Goal: Task Accomplishment & Management: Manage account settings

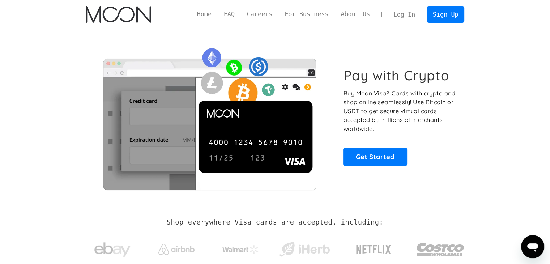
click at [412, 10] on link "Log In" at bounding box center [404, 15] width 34 height 16
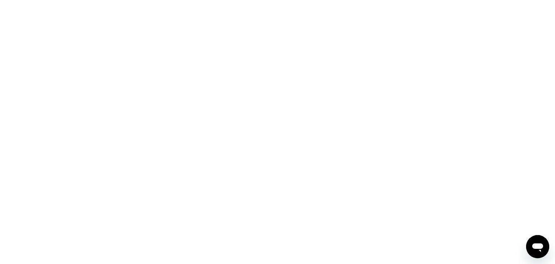
click at [317, 109] on div at bounding box center [277, 132] width 555 height 264
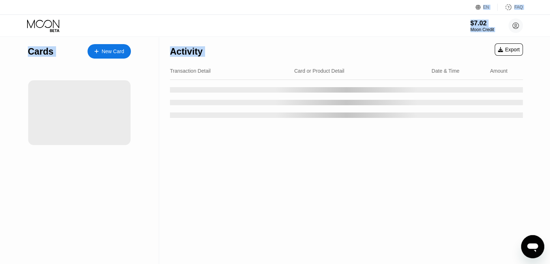
click at [264, 143] on div "Activity Export Transaction Detail Card or Product Detail Date & Time Amount" at bounding box center [346, 150] width 374 height 227
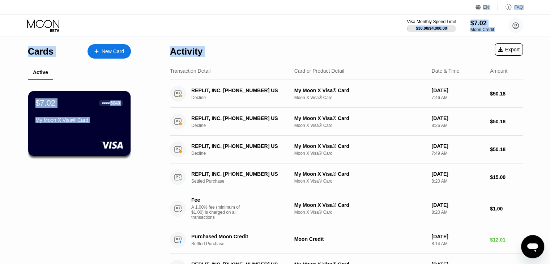
click at [318, 49] on div "Activity Export" at bounding box center [346, 49] width 353 height 25
click at [307, 32] on div "Visa Monthly Spend Limit $30.00 / $4,000.00 $7.02 Moon Credit eloi iteriteka el…" at bounding box center [275, 26] width 550 height 22
click at [136, 176] on div "Cards New Card Active $7.02 ● ● ● ● 6049 My Moon X Visa® Card" at bounding box center [79, 204] width 159 height 335
click at [241, 131] on div "REPLIT, INC. +16282002281 US Decline My Moon X Visa® Card Moon X Visa® Card Aug…" at bounding box center [346, 122] width 353 height 28
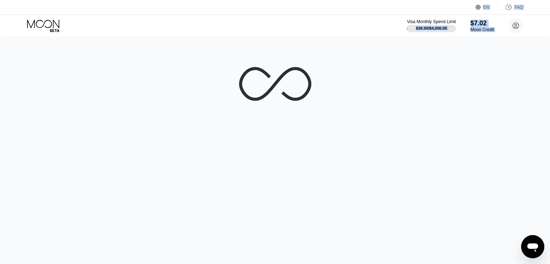
click at [431, 57] on div at bounding box center [275, 150] width 550 height 227
click at [427, 46] on div at bounding box center [275, 150] width 550 height 227
click at [426, 46] on div at bounding box center [275, 150] width 550 height 227
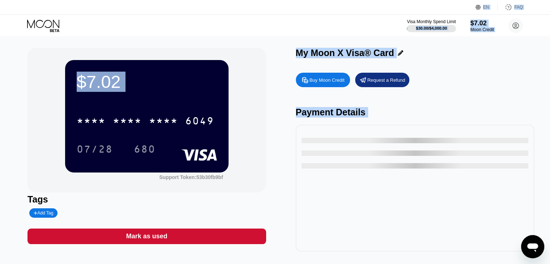
click at [426, 46] on div "$7.02 * * * * * * * * * * * * 6049 07/28 680 Support Token: 53b30fb9bf Tags Add…" at bounding box center [275, 153] width 550 height 232
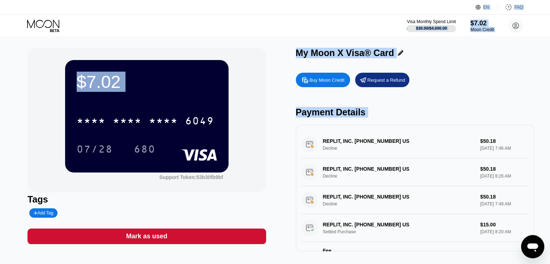
click at [341, 29] on div "Visa Monthly Spend Limit $30.00 / $4,000.00 $7.02 Moon Credit eloi iteriteka el…" at bounding box center [275, 26] width 550 height 22
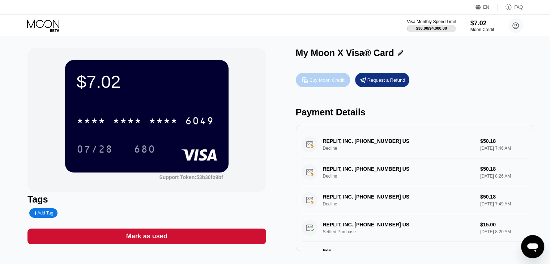
click at [328, 81] on div "Buy Moon Credit" at bounding box center [326, 80] width 35 height 6
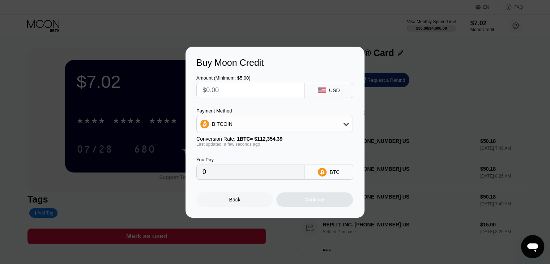
click at [238, 87] on input "text" at bounding box center [250, 90] width 96 height 14
click at [273, 123] on div "BITCOIN" at bounding box center [275, 124] width 156 height 14
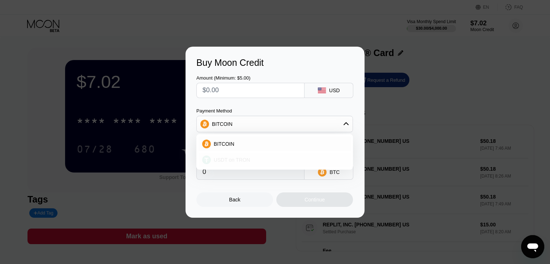
click at [234, 154] on div "USDT on TRON" at bounding box center [274, 159] width 152 height 14
type input "0.00"
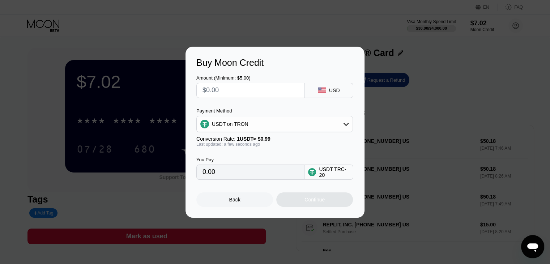
click at [223, 172] on input "0.00" at bounding box center [250, 172] width 96 height 14
click at [223, 174] on input "0.00" at bounding box center [250, 172] width 96 height 14
click at [215, 90] on input "text" at bounding box center [250, 90] width 96 height 14
type input "$1"
type input "1.01"
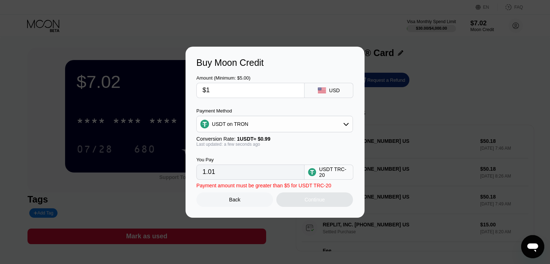
type input "$13"
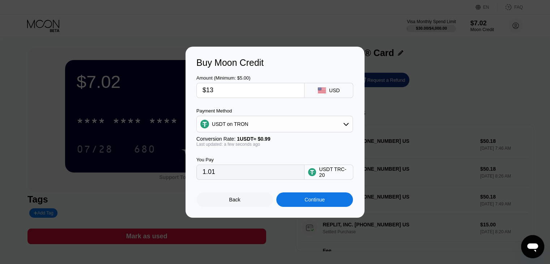
type input "13.13"
type input "$13"
click at [320, 201] on div "Continue" at bounding box center [314, 200] width 20 height 6
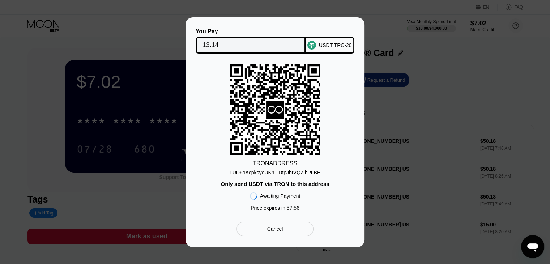
click at [390, 118] on div "You Pay 13.14 USDT TRC-20 TRON ADDRESS TUD6oAcpksyoUKn...DtpJbtVQZihPLBH Only s…" at bounding box center [275, 131] width 550 height 229
click at [279, 174] on div "TUD6oAcpksyoUKn...DtpJbtVQZihPLBH" at bounding box center [274, 172] width 91 height 6
click at [278, 187] on div "Only send USDT via TRON to this address" at bounding box center [274, 184] width 108 height 6
click at [272, 171] on div "TUD6oAcpksyoUKn...DtpJbtVQZihPLBH" at bounding box center [274, 172] width 91 height 6
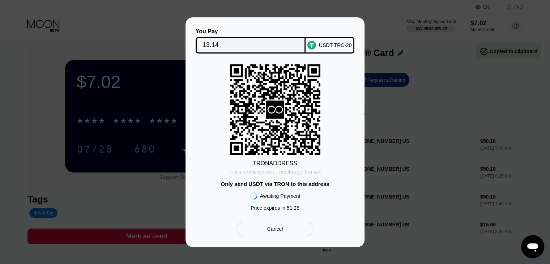
click at [272, 170] on div "TUD6oAcpksyoUKn...DtpJbtVQZihPLBH" at bounding box center [274, 172] width 91 height 6
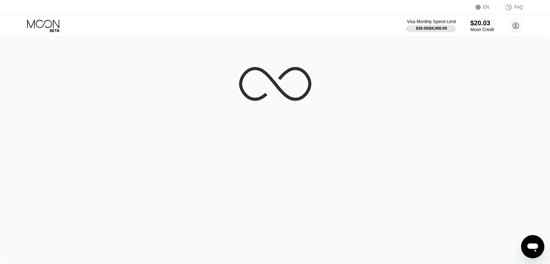
click at [73, 68] on div at bounding box center [275, 150] width 550 height 227
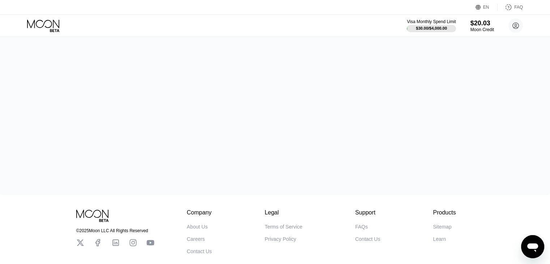
scroll to position [86, 0]
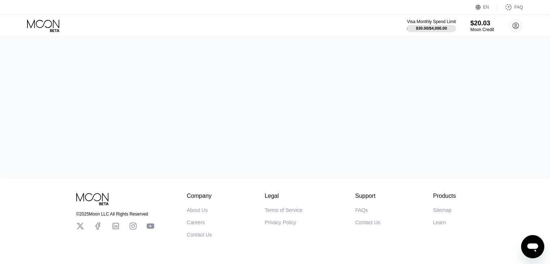
click at [432, 12] on div "EN Language Select an item Save FAQ" at bounding box center [275, 7] width 550 height 15
click at [463, 101] on div at bounding box center [275, 64] width 550 height 227
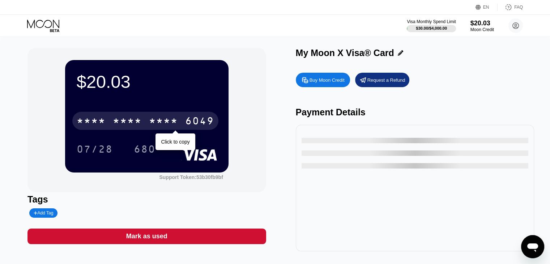
click at [202, 121] on div "6049" at bounding box center [199, 122] width 29 height 12
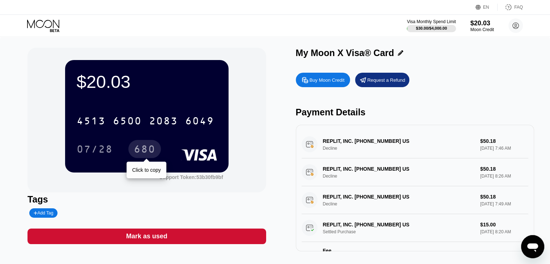
click at [144, 148] on div "680" at bounding box center [145, 150] width 22 height 12
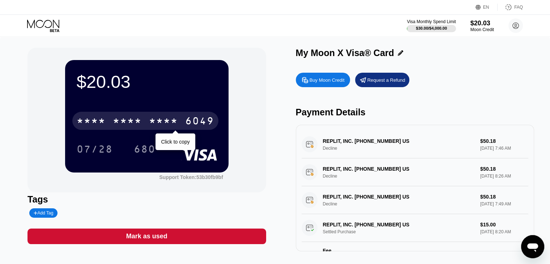
click at [199, 123] on div "6049" at bounding box center [199, 122] width 29 height 12
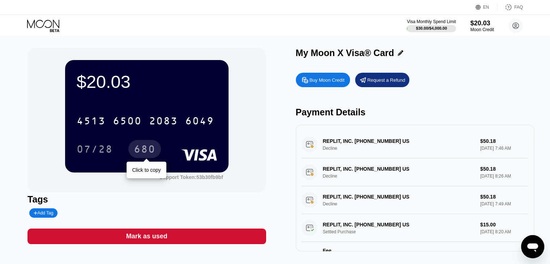
click at [134, 152] on div "680" at bounding box center [145, 150] width 22 height 12
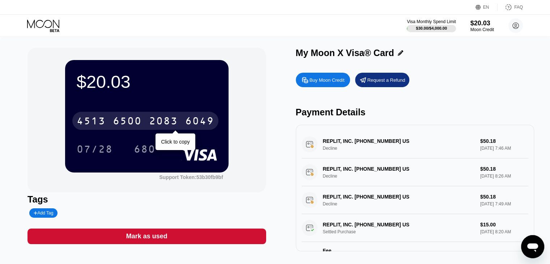
click at [169, 128] on div "2083" at bounding box center [163, 122] width 29 height 12
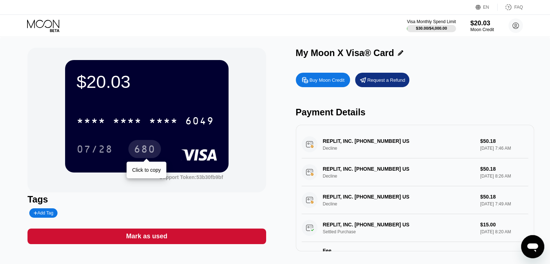
click at [154, 147] on div "680" at bounding box center [145, 150] width 22 height 12
click at [474, 34] on div "Visa Monthly Spend Limit $30.00 / $4,000.00 $20.03 Moon Credit eloi iteriteka e…" at bounding box center [275, 26] width 550 height 22
click at [430, 22] on div "Visa Monthly Spend Limit" at bounding box center [431, 21] width 50 height 5
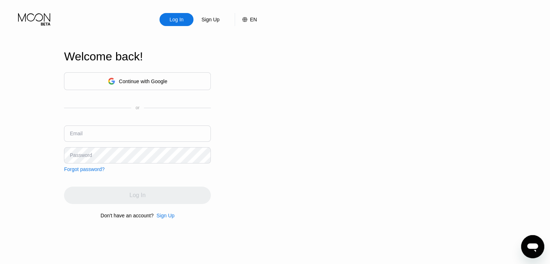
click at [134, 78] on div "Continue with Google" at bounding box center [143, 81] width 48 height 6
click at [164, 76] on div "Continue with Google" at bounding box center [138, 81] width 60 height 11
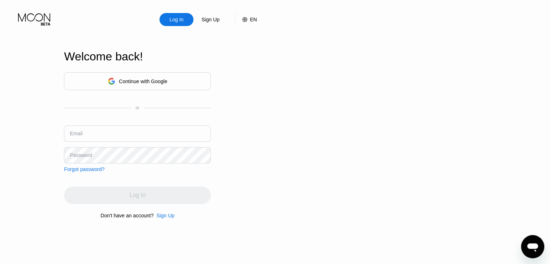
click at [164, 76] on div "Continue with Google" at bounding box center [138, 81] width 60 height 11
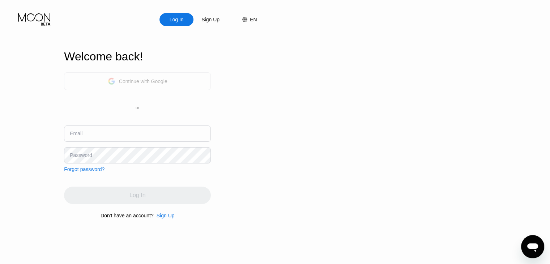
click at [164, 76] on div "Continue with Google" at bounding box center [138, 81] width 60 height 11
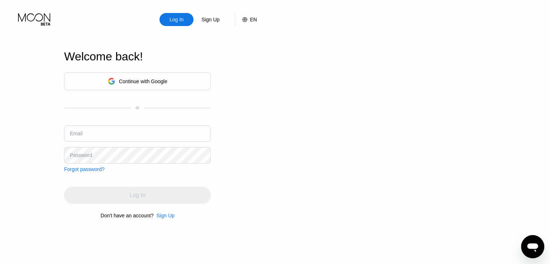
click at [164, 76] on div "Continue with Google" at bounding box center [138, 81] width 60 height 11
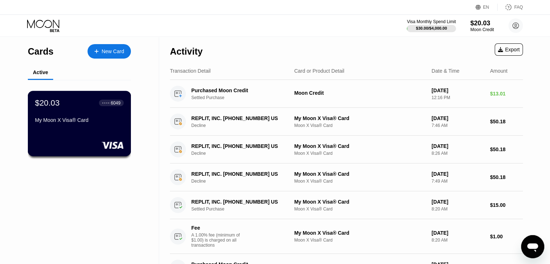
click at [57, 115] on div "$20.03 ● ● ● ● 6049 My Moon X Visa® Card" at bounding box center [79, 112] width 89 height 28
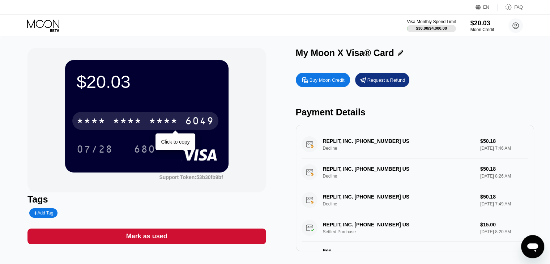
click at [157, 123] on div "* * * *" at bounding box center [163, 122] width 29 height 12
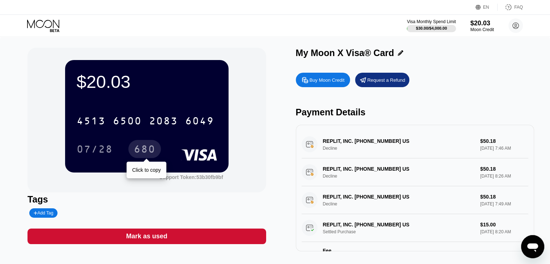
click at [155, 145] on div "680" at bounding box center [144, 149] width 33 height 18
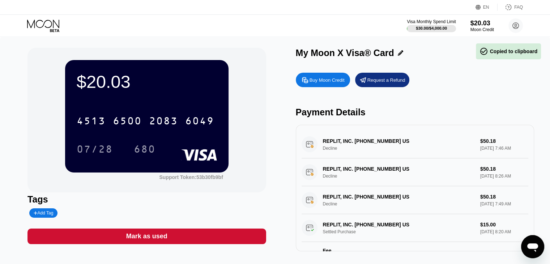
click at [216, 166] on div "$20.03 4513 6500 2083 6049 07/28 680" at bounding box center [146, 116] width 163 height 112
click at [153, 153] on div "680" at bounding box center [145, 150] width 22 height 12
click at [376, 81] on div "Request a Refund" at bounding box center [386, 80] width 38 height 6
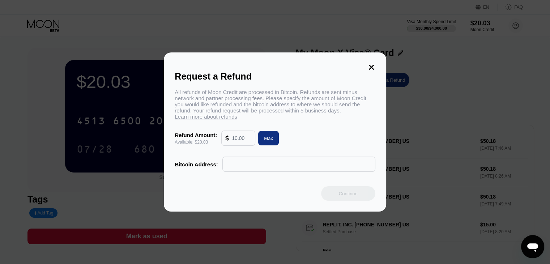
click at [262, 142] on div "Max" at bounding box center [268, 138] width 21 height 14
type input "20.03"
click at [244, 171] on input "text" at bounding box center [298, 164] width 145 height 14
paste input "18ydunV1d1MUpfdgoviRiDdNRye5kh6wrc"
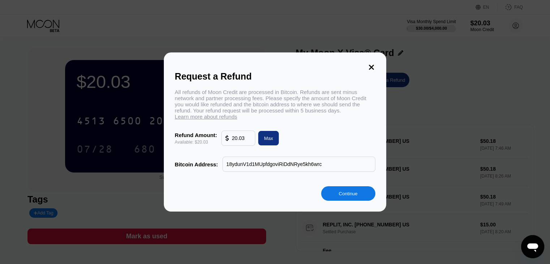
type input "18ydunV1d1MUpfdgoviRiDdNRye5kh6wrc"
click at [345, 193] on div "Continue" at bounding box center [348, 193] width 19 height 6
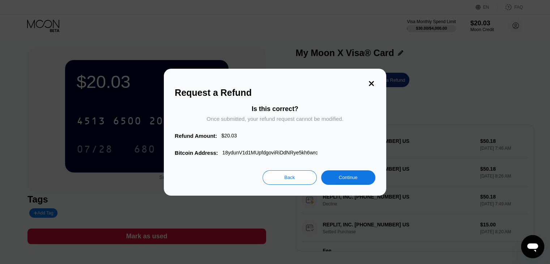
click at [335, 180] on div "Continue" at bounding box center [348, 177] width 54 height 14
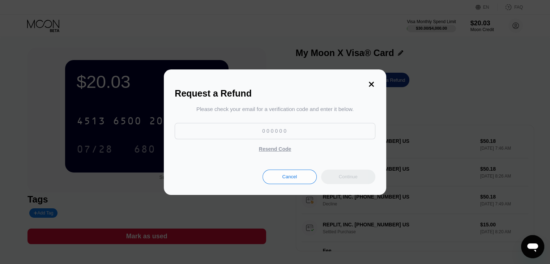
click at [309, 128] on input at bounding box center [275, 131] width 200 height 16
type input "937549"
click at [353, 177] on div "Continue" at bounding box center [348, 176] width 19 height 6
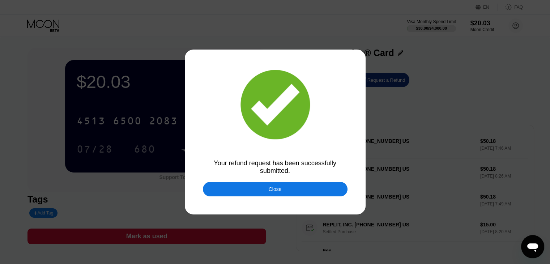
click at [274, 191] on div "Close" at bounding box center [274, 189] width 13 height 6
